Goal: Information Seeking & Learning: Learn about a topic

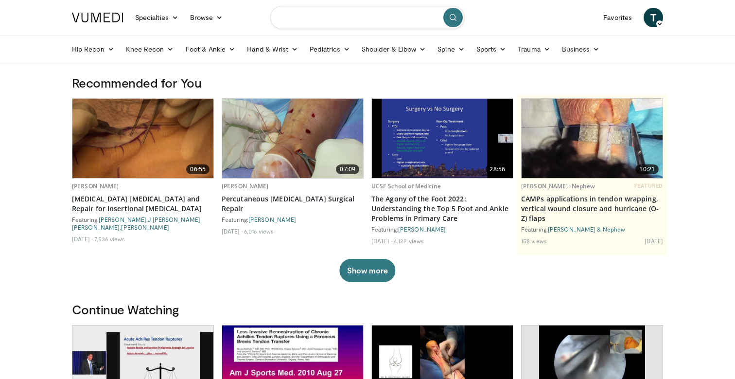
click at [375, 22] on input "Search topics, interventions" at bounding box center [367, 17] width 194 height 23
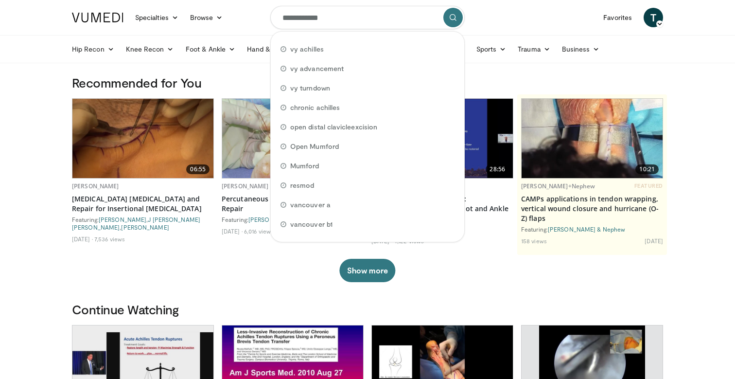
type input "**********"
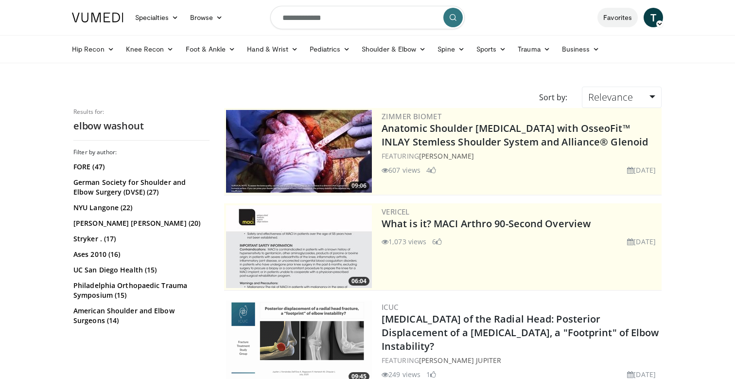
click at [618, 16] on link "Favorites" at bounding box center [617, 17] width 40 height 19
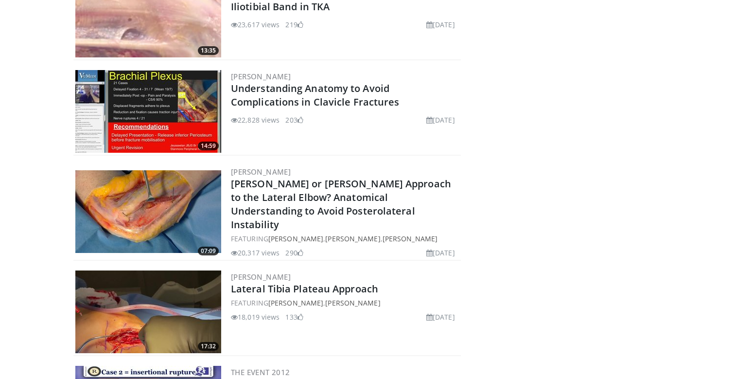
scroll to position [1777, 0]
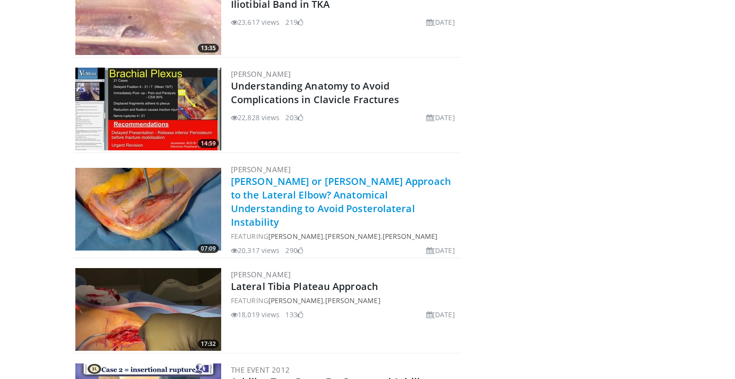
click at [322, 190] on link "[PERSON_NAME] or [PERSON_NAME] Approach to the Lateral Elbow? Anatomical Unders…" at bounding box center [341, 202] width 220 height 54
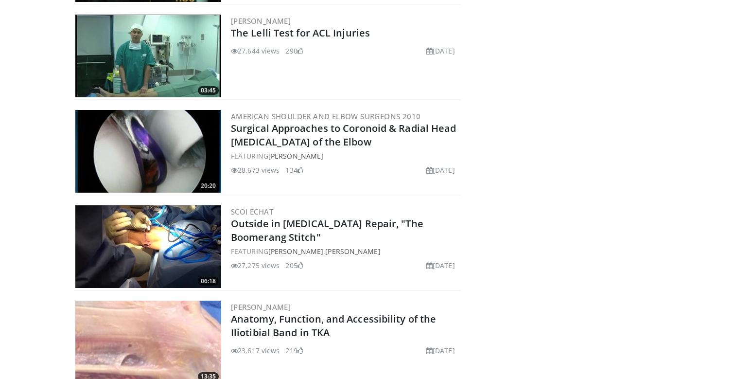
scroll to position [1450, 0]
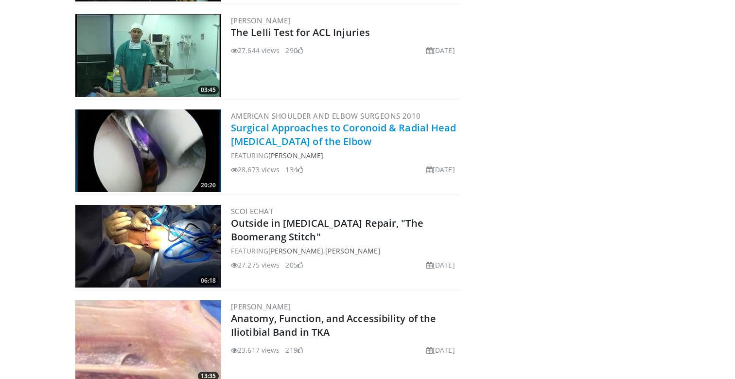
click at [274, 130] on link "Surgical Approaches to Coronoid & Radial Head Fractures of the Elbow" at bounding box center [344, 134] width 226 height 27
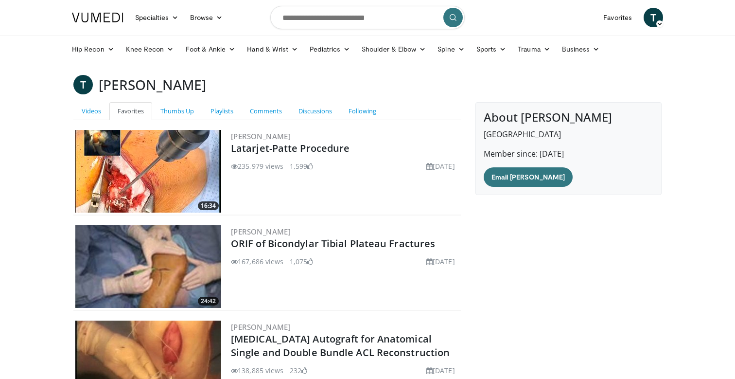
scroll to position [0, 0]
click at [361, 24] on input "Search topics, interventions" at bounding box center [367, 17] width 194 height 23
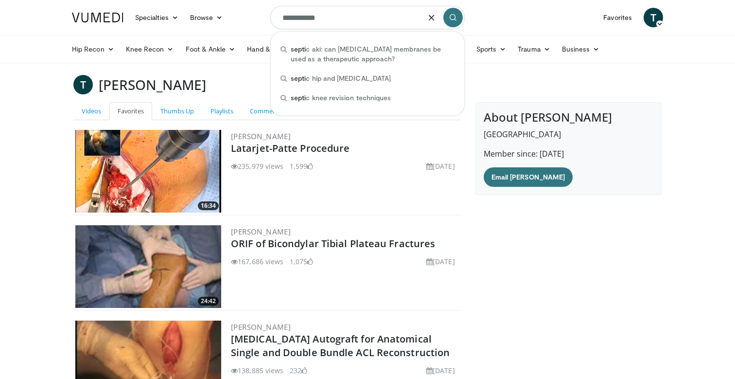
type input "**********"
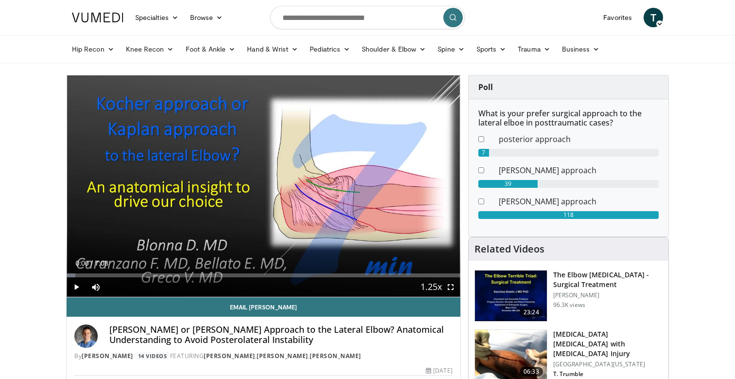
click at [76, 288] on span "Video Player" at bounding box center [76, 286] width 19 height 19
click at [76, 287] on span "Video Player" at bounding box center [76, 286] width 19 height 19
click at [77, 287] on span "Video Player" at bounding box center [76, 286] width 19 height 19
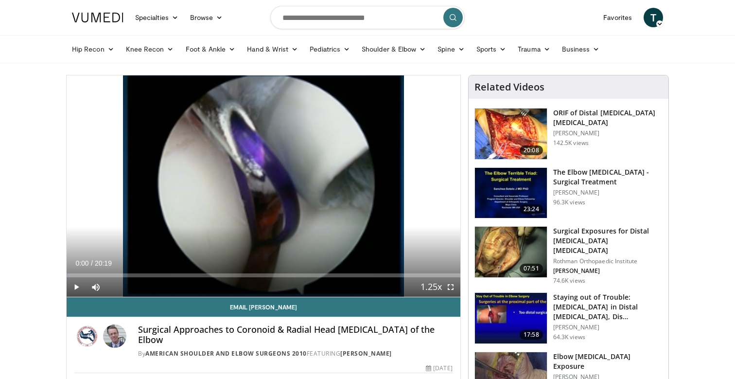
click at [76, 288] on span "Video Player" at bounding box center [76, 286] width 19 height 19
click at [452, 288] on span "Video Player" at bounding box center [450, 286] width 19 height 19
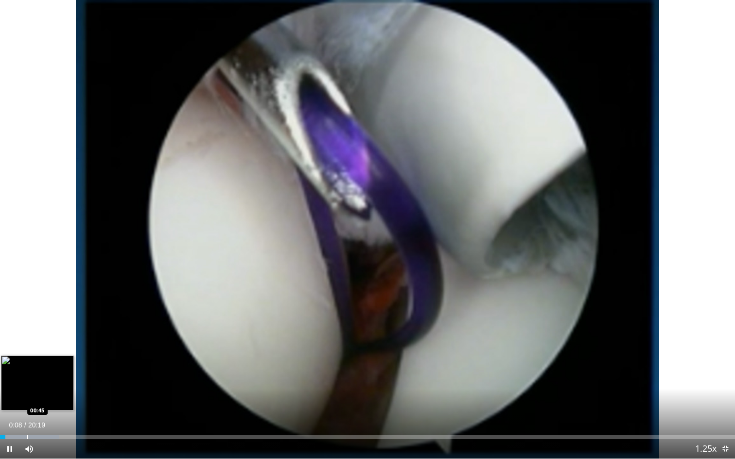
click at [27, 378] on div "Progress Bar" at bounding box center [27, 438] width 1 height 4
click at [46, 378] on div "Progress Bar" at bounding box center [46, 438] width 1 height 4
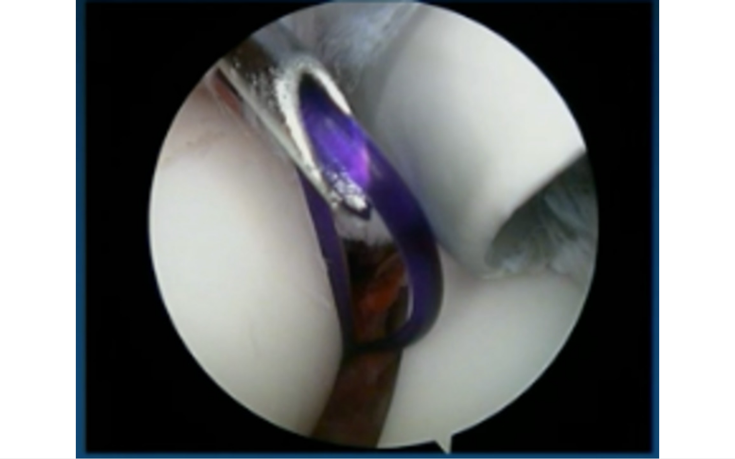
click at [61, 378] on div "10 seconds Tap to unmute" at bounding box center [367, 229] width 735 height 459
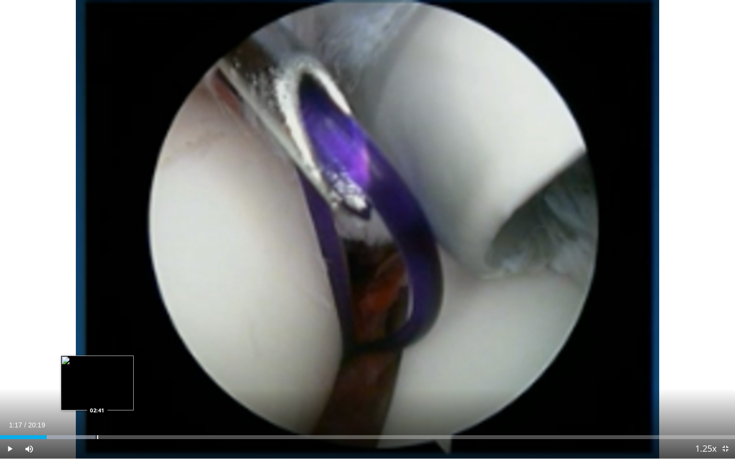
click at [97, 378] on div "Progress Bar" at bounding box center [97, 438] width 1 height 4
click at [70, 378] on div "Progress Bar" at bounding box center [70, 438] width 1 height 4
click at [8, 378] on span "Video Player" at bounding box center [9, 448] width 19 height 19
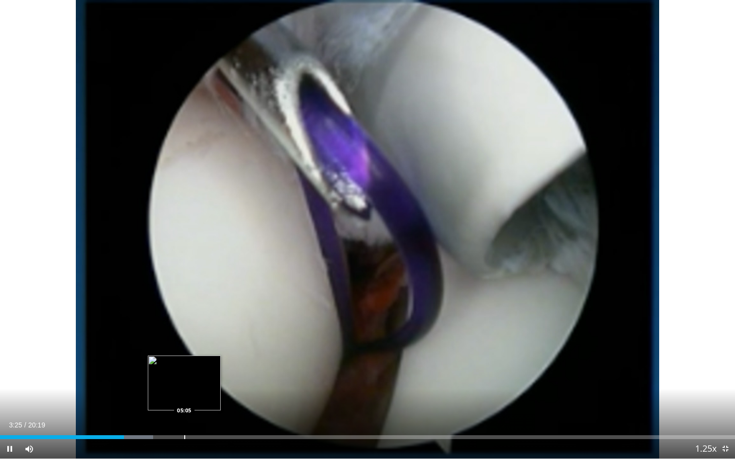
click at [184, 378] on div "Progress Bar" at bounding box center [184, 438] width 1 height 4
click at [203, 378] on div "Progress Bar" at bounding box center [203, 438] width 1 height 4
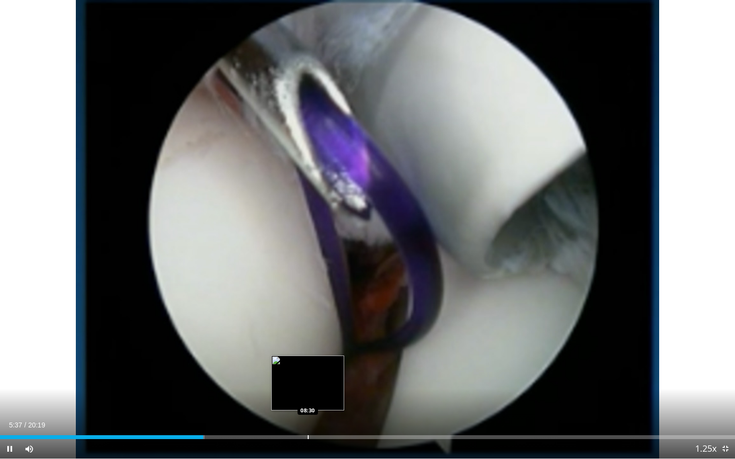
click at [308, 378] on div "Progress Bar" at bounding box center [308, 438] width 1 height 4
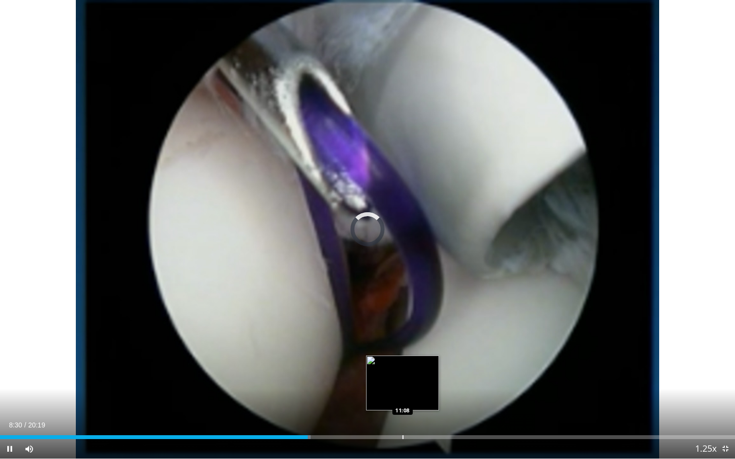
click at [403, 378] on div "Progress Bar" at bounding box center [403, 438] width 1 height 4
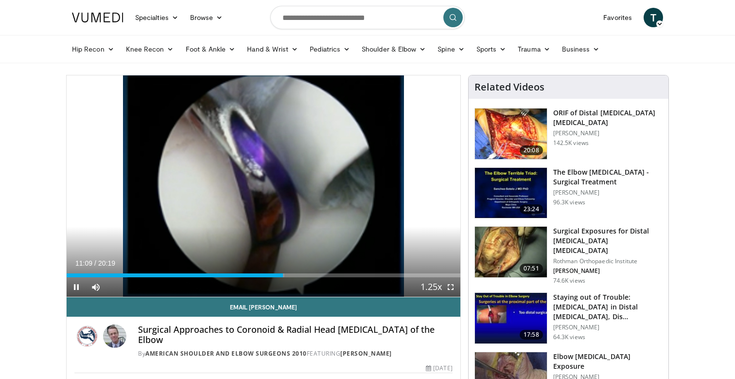
click at [75, 284] on span "Video Player" at bounding box center [76, 286] width 19 height 19
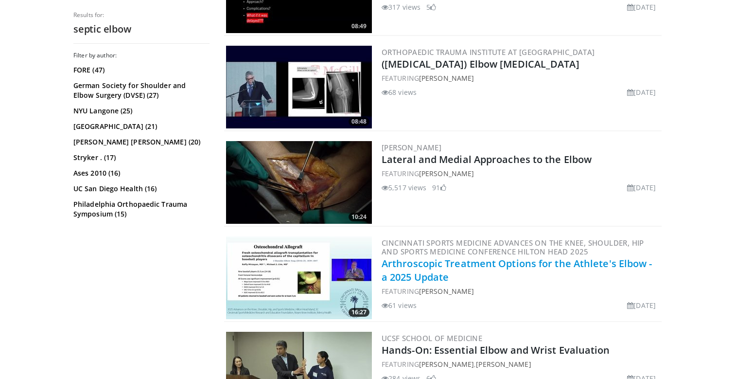
scroll to position [1589, 0]
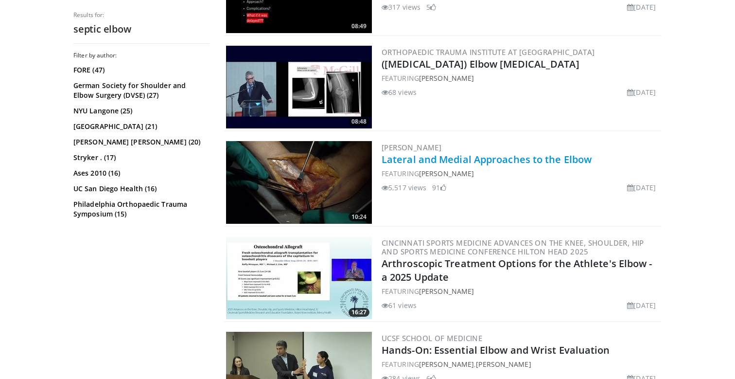
click at [461, 161] on link "Lateral and Medial Approaches to the Elbow" at bounding box center [487, 159] width 210 height 13
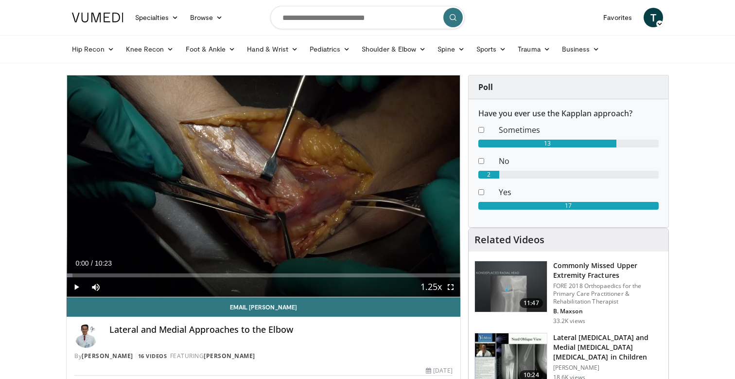
click at [74, 287] on span "Video Player" at bounding box center [76, 286] width 19 height 19
click at [450, 286] on span "Video Player" at bounding box center [450, 286] width 19 height 19
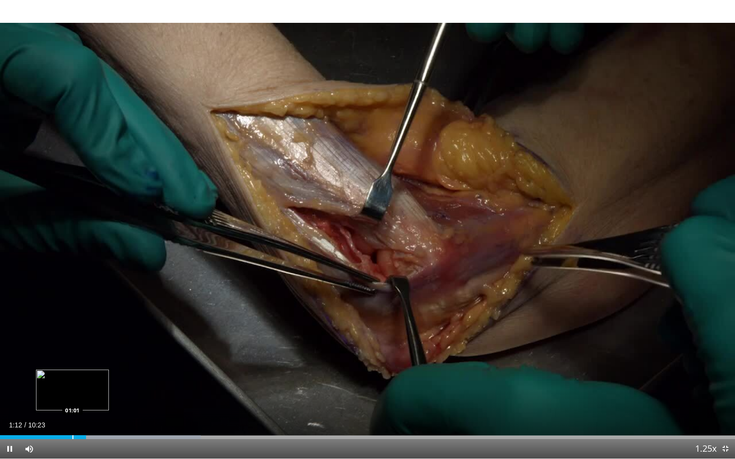
click at [72, 378] on div "01:12" at bounding box center [43, 438] width 86 height 4
click at [60, 378] on div "01:03" at bounding box center [37, 438] width 74 height 4
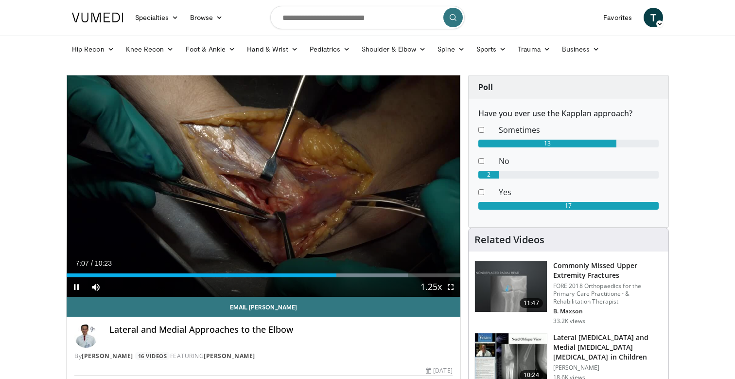
click at [78, 287] on span "Video Player" at bounding box center [76, 286] width 19 height 19
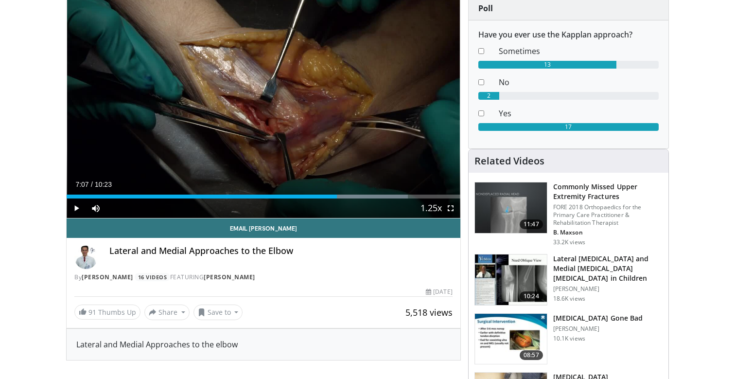
scroll to position [82, 0]
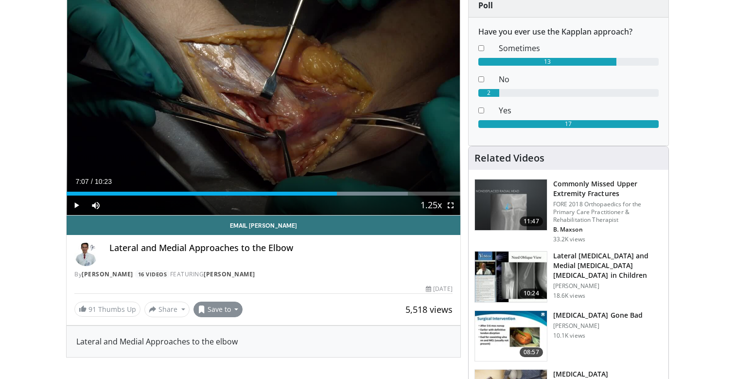
click at [224, 310] on button "Save to" at bounding box center [218, 309] width 50 height 16
click at [229, 331] on span "Add to Favorites" at bounding box center [236, 330] width 60 height 11
